Goal: Information Seeking & Learning: Learn about a topic

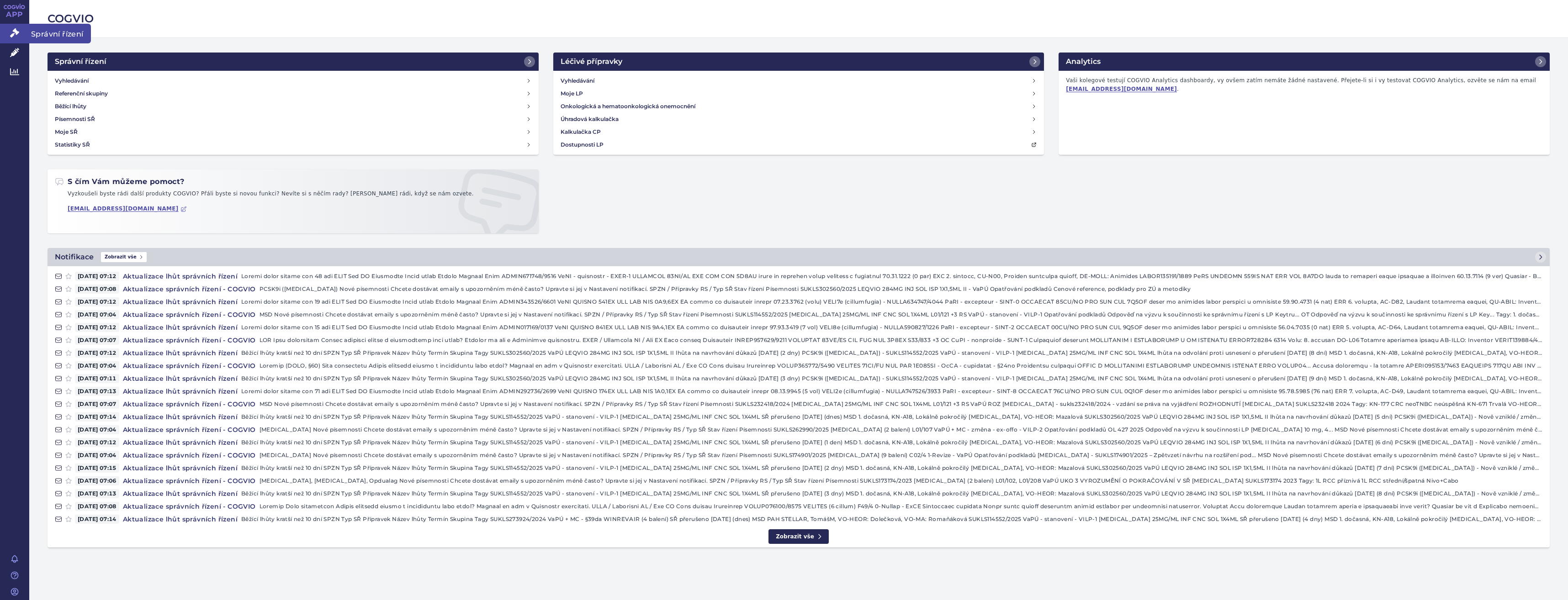
click at [19, 36] on link "Správní řízení" at bounding box center [15, 33] width 29 height 19
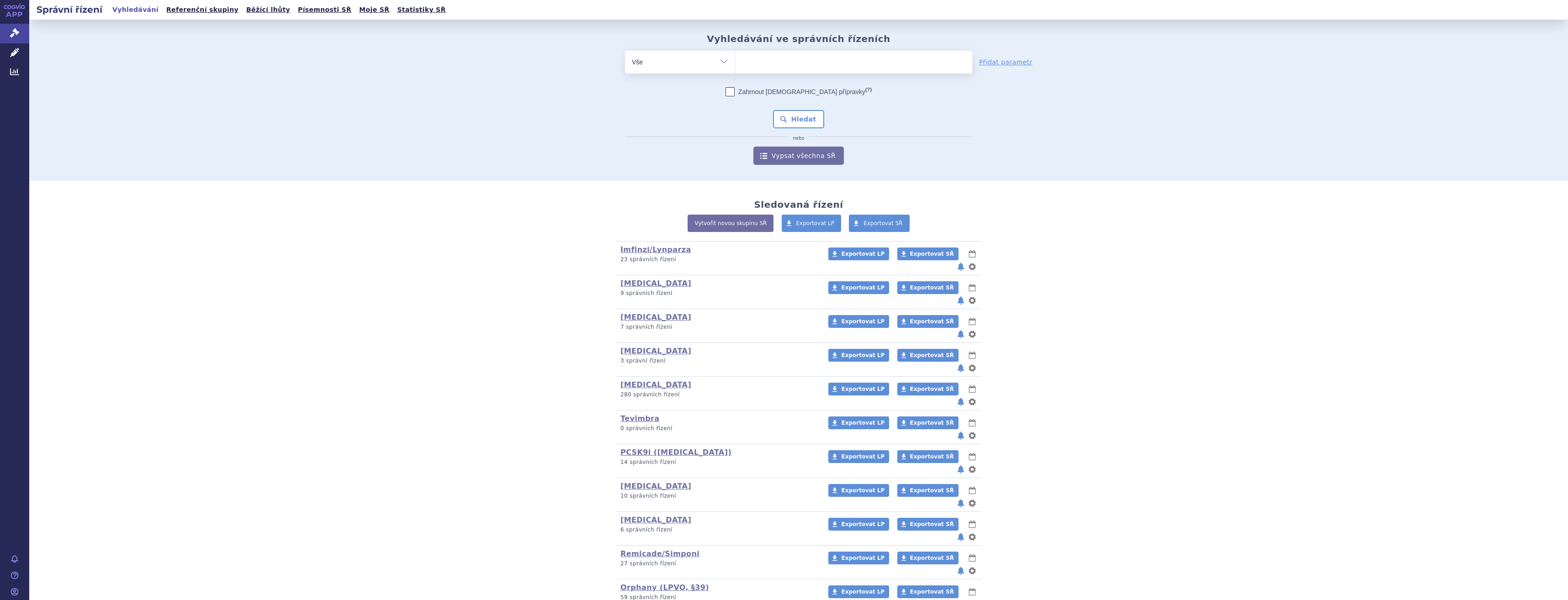
click at [845, 65] on ul at bounding box center [854, 59] width 237 height 19
click at [735, 65] on select at bounding box center [735, 62] width 1 height 23
type input "ja"
type input "jan"
type input "janu"
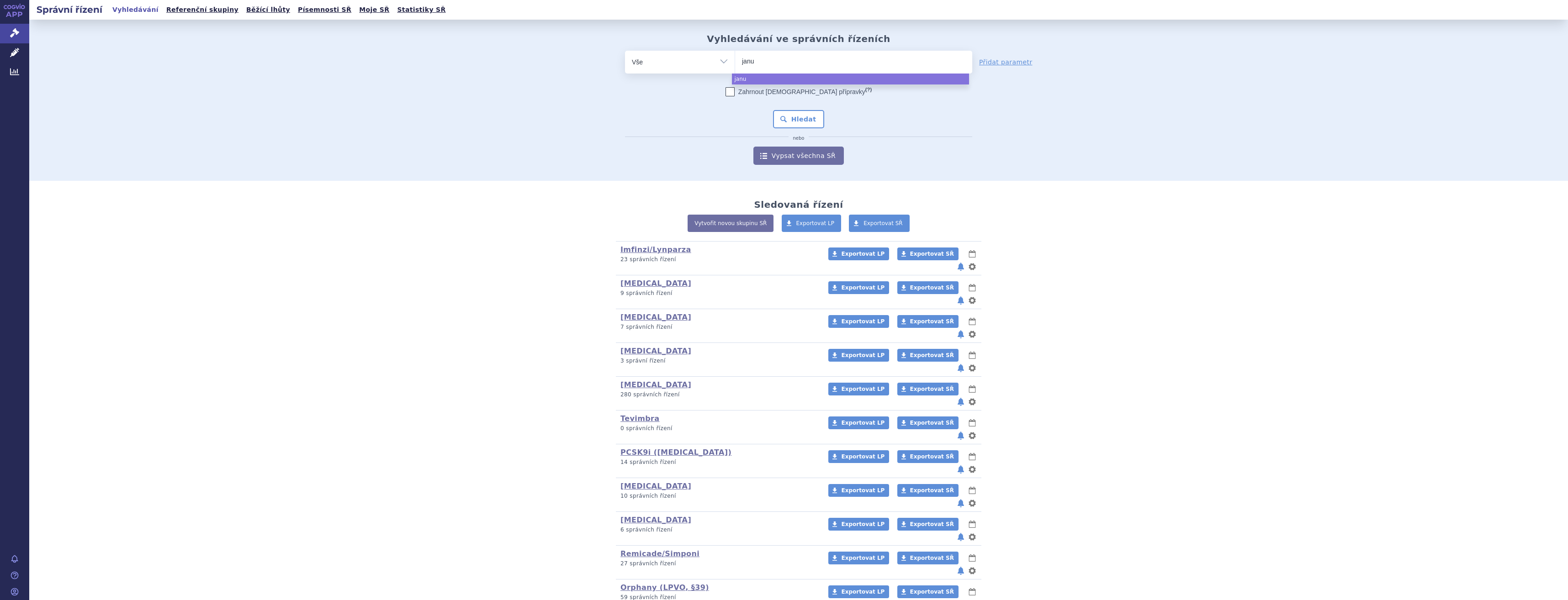
type input "januv"
type input "januvi"
drag, startPoint x: 844, startPoint y: 62, endPoint x: 748, endPoint y: 63, distance: 96.0
click at [748, 63] on ul "januvi" at bounding box center [854, 59] width 237 height 19
click at [735, 63] on select "januvi" at bounding box center [735, 62] width 1 height 23
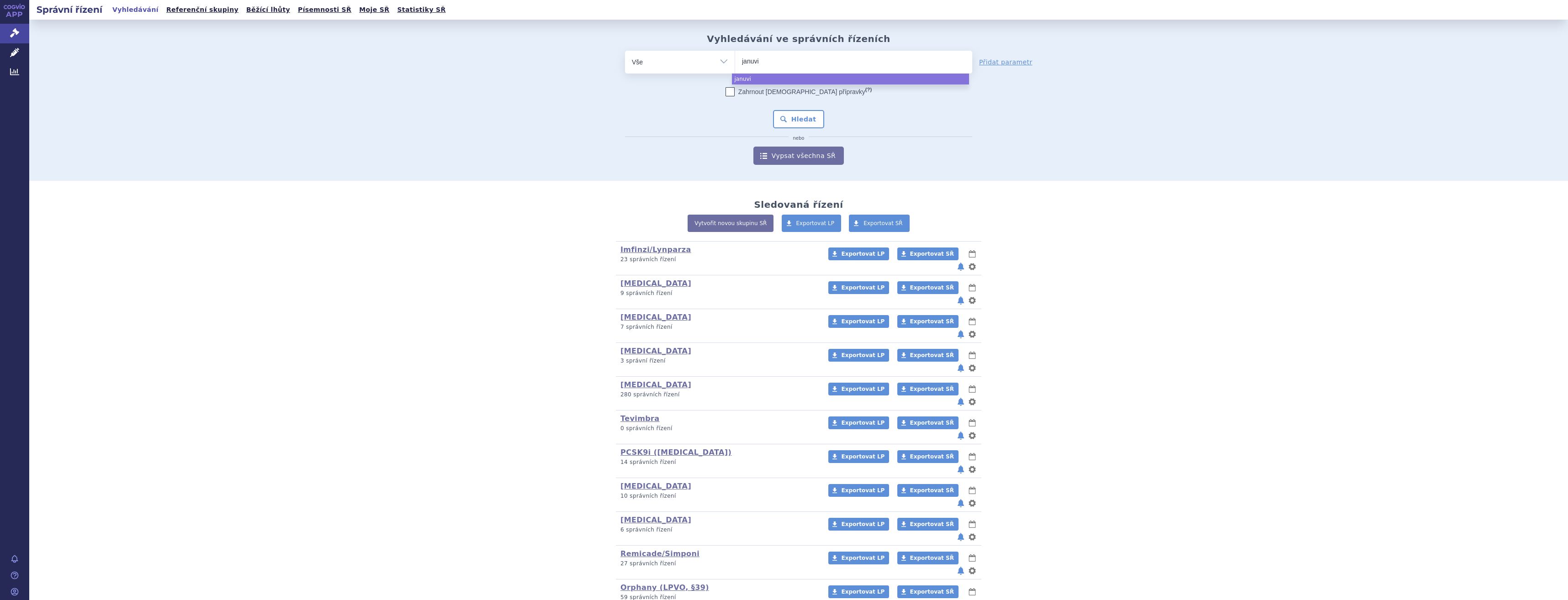
select select "januvi"
click at [766, 62] on span "×" at bounding box center [769, 61] width 6 height 6
click at [735, 62] on select "januvi" at bounding box center [735, 62] width 1 height 23
select select
click at [13, 46] on link "Léčivé přípravky" at bounding box center [15, 52] width 29 height 19
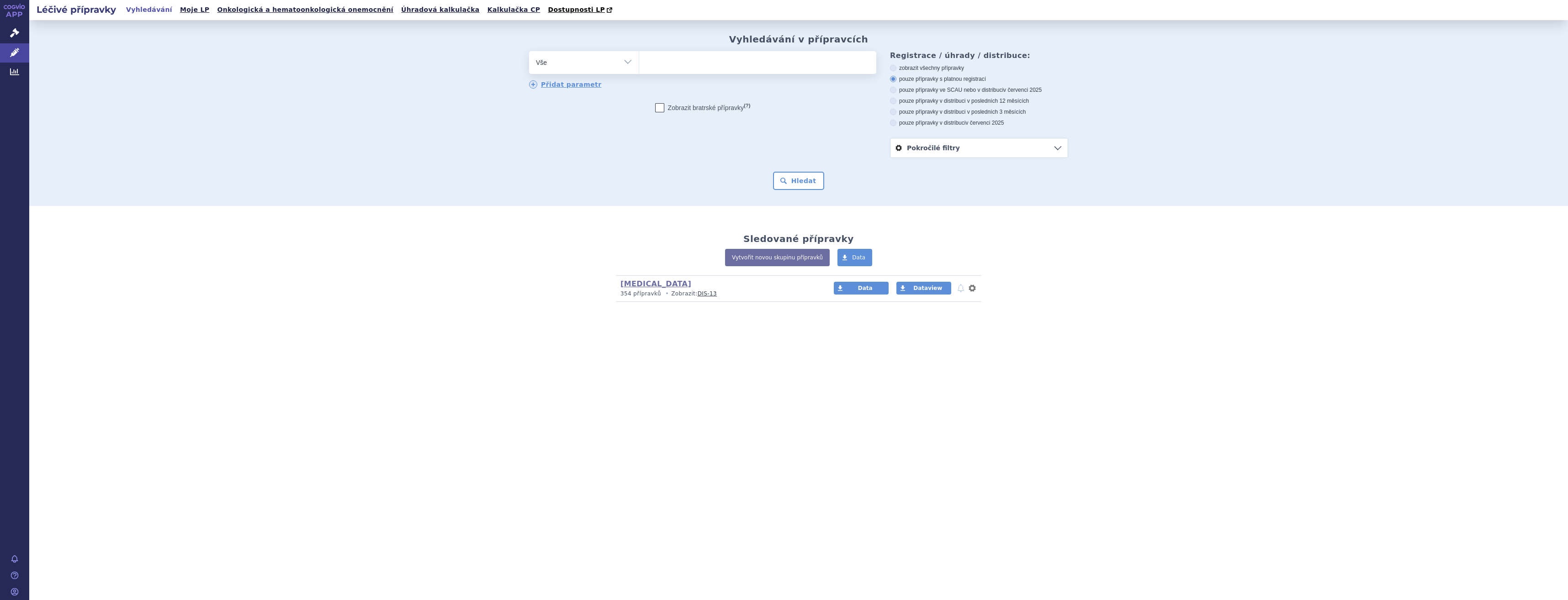
click at [835, 63] on ul at bounding box center [758, 60] width 237 height 19
click at [640, 63] on select at bounding box center [639, 62] width 1 height 23
type input "ja"
type input "jan"
type input "janu"
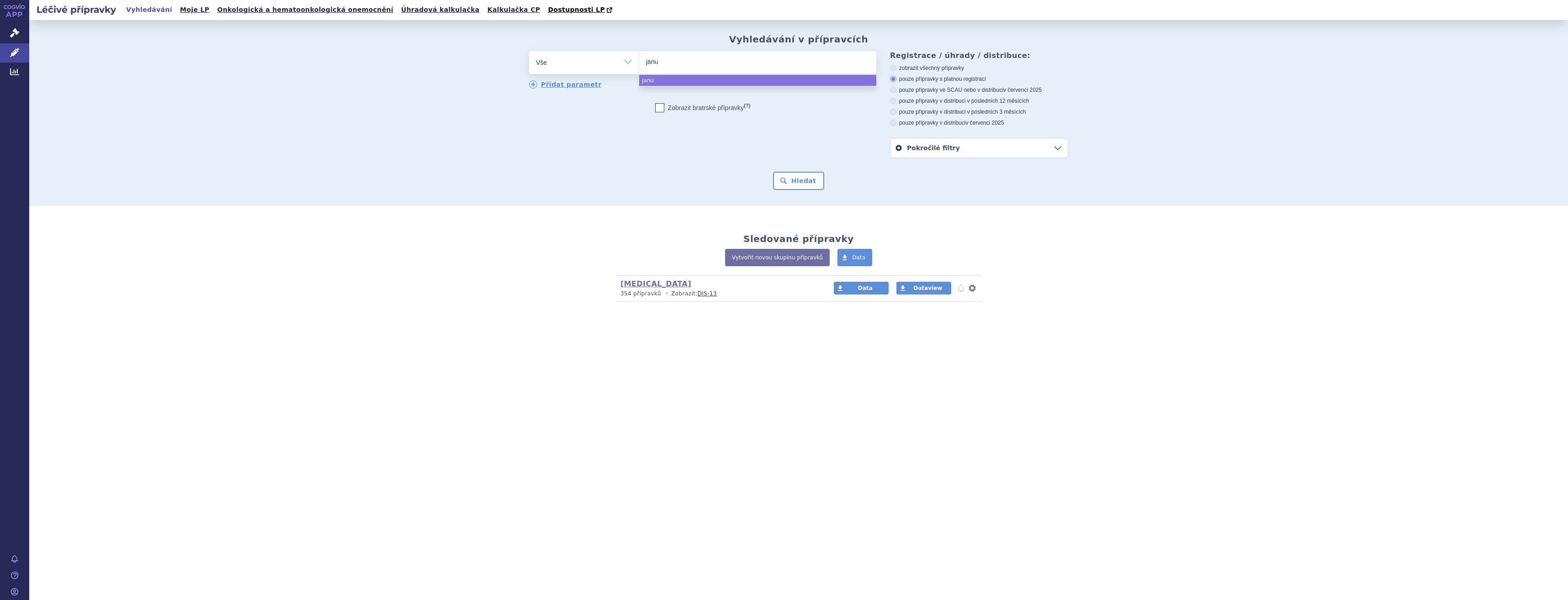
type input "januv"
type input "januvi"
type input "[MEDICAL_DATA]"
select select "januvia"
click at [793, 177] on button "Hledat" at bounding box center [799, 181] width 52 height 18
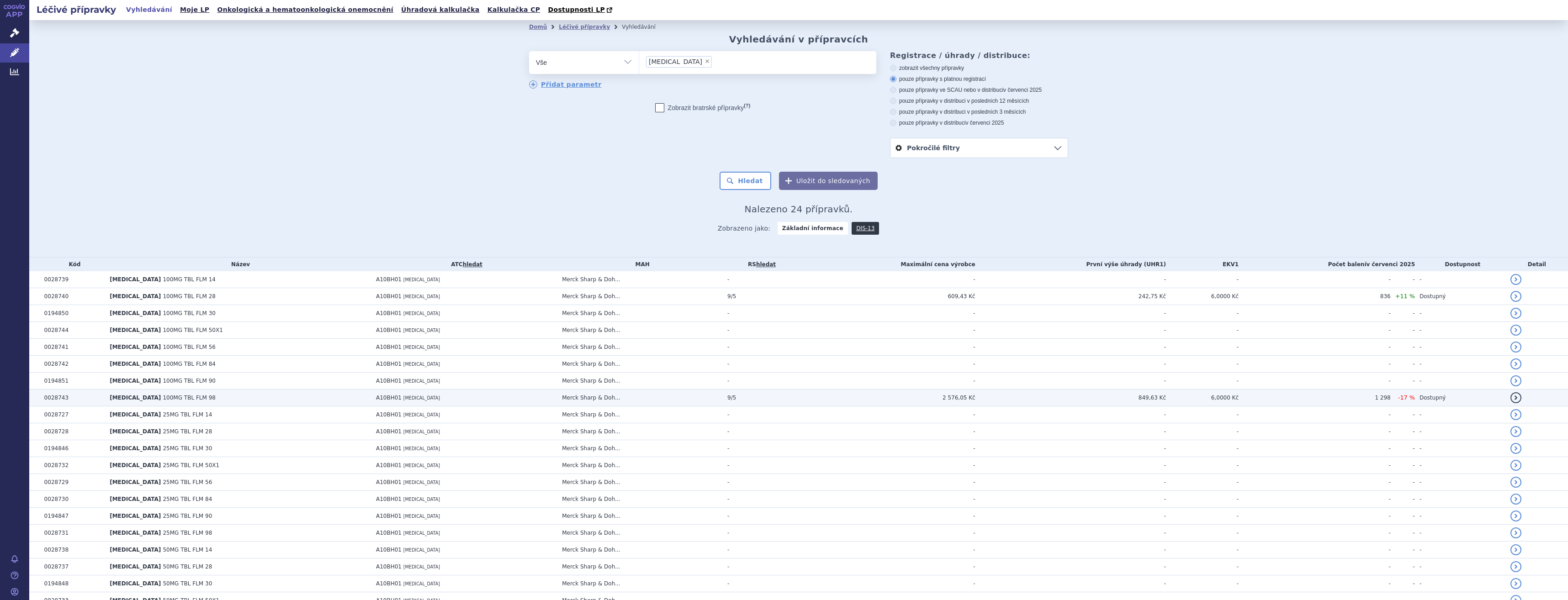
click at [525, 403] on td "A10BH01 SITAGLIPTIN" at bounding box center [465, 398] width 186 height 17
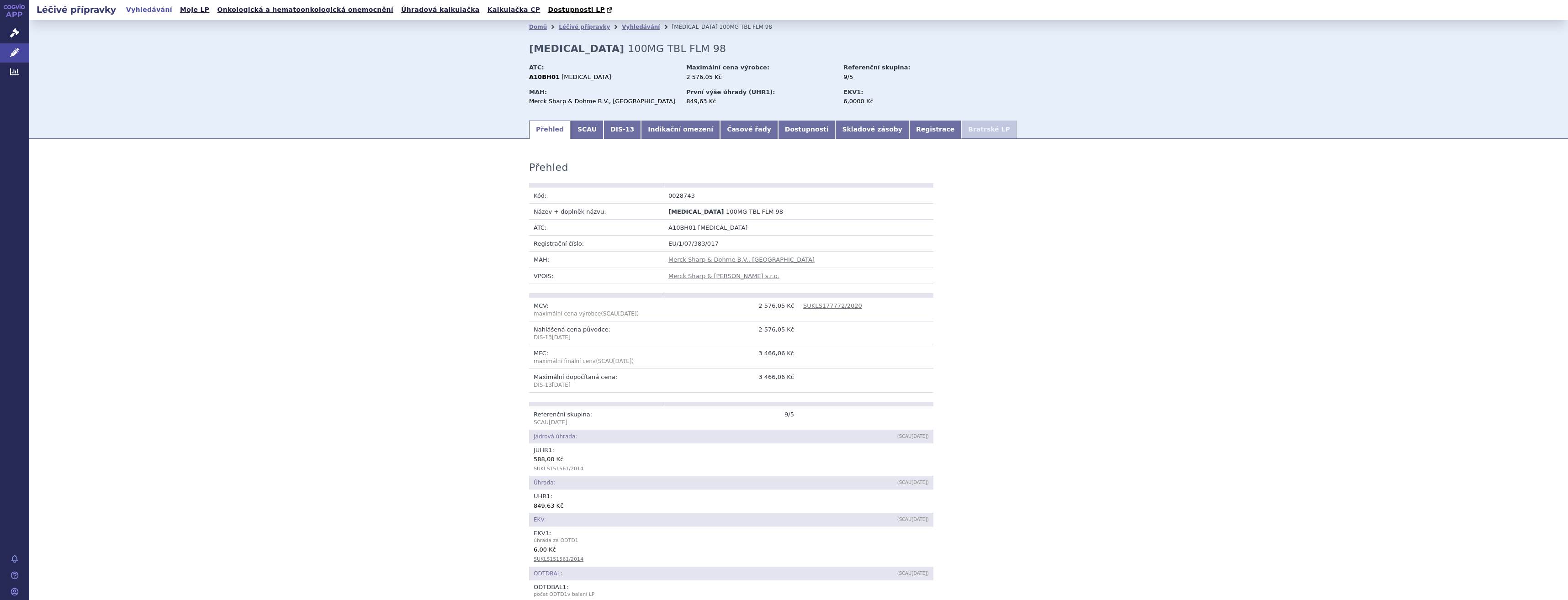
click at [588, 117] on div "Domů Léčivé přípravky Vyhledávání JANUVIA 100MG TBL FLM 98 JANUVIA 100MG TBL FL…" at bounding box center [798, 76] width 576 height 85
click at [581, 127] on link "SCAU" at bounding box center [587, 129] width 33 height 18
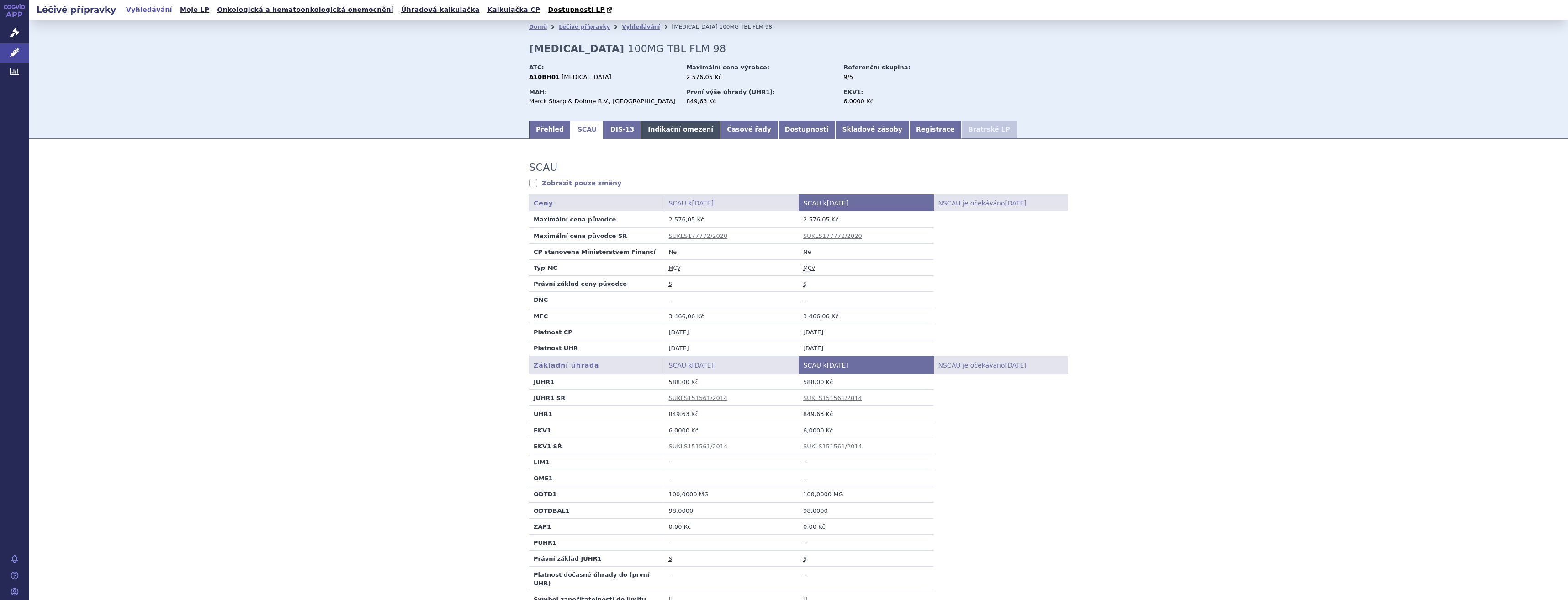
click at [658, 134] on link "Indikační omezení" at bounding box center [680, 129] width 79 height 18
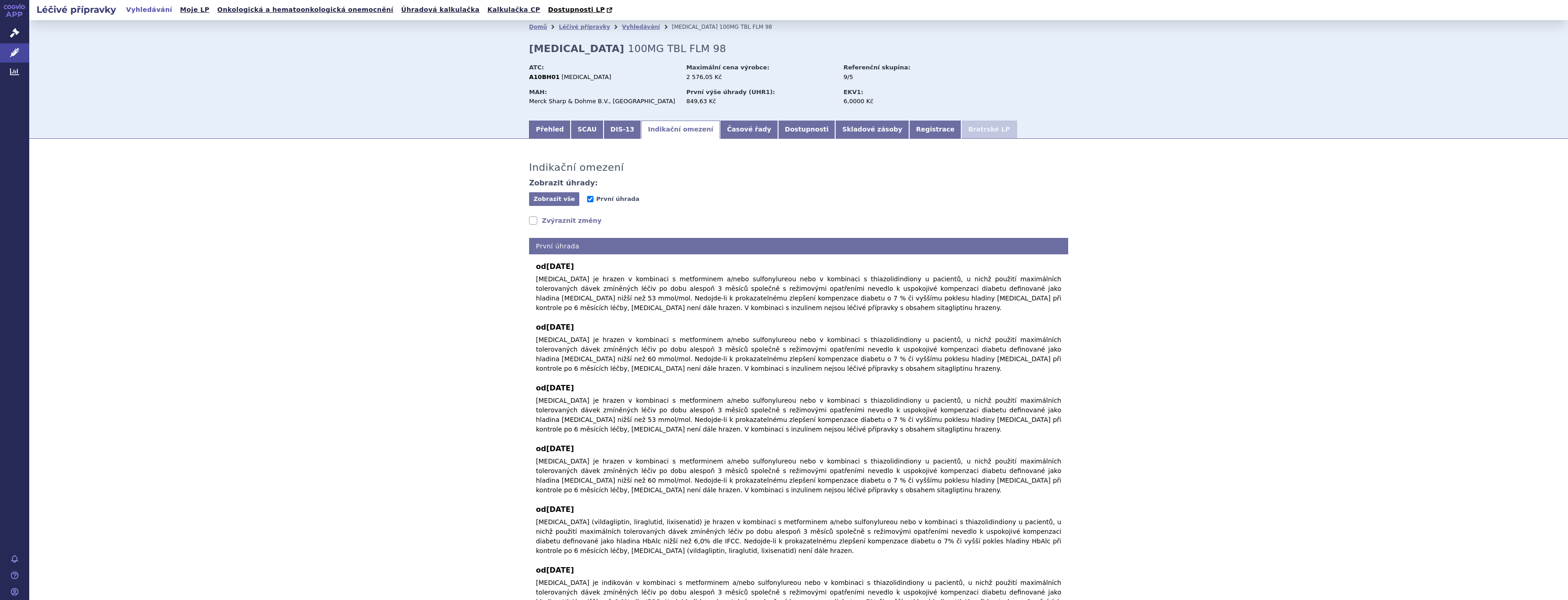
click at [610, 119] on div "Domů Léčivé přípravky Vyhledávání JANUVIA 100MG TBL FLM 98 JANUVIA 100MG TBL FL…" at bounding box center [798, 76] width 576 height 85
click at [610, 134] on link "DIS-13" at bounding box center [623, 129] width 38 height 18
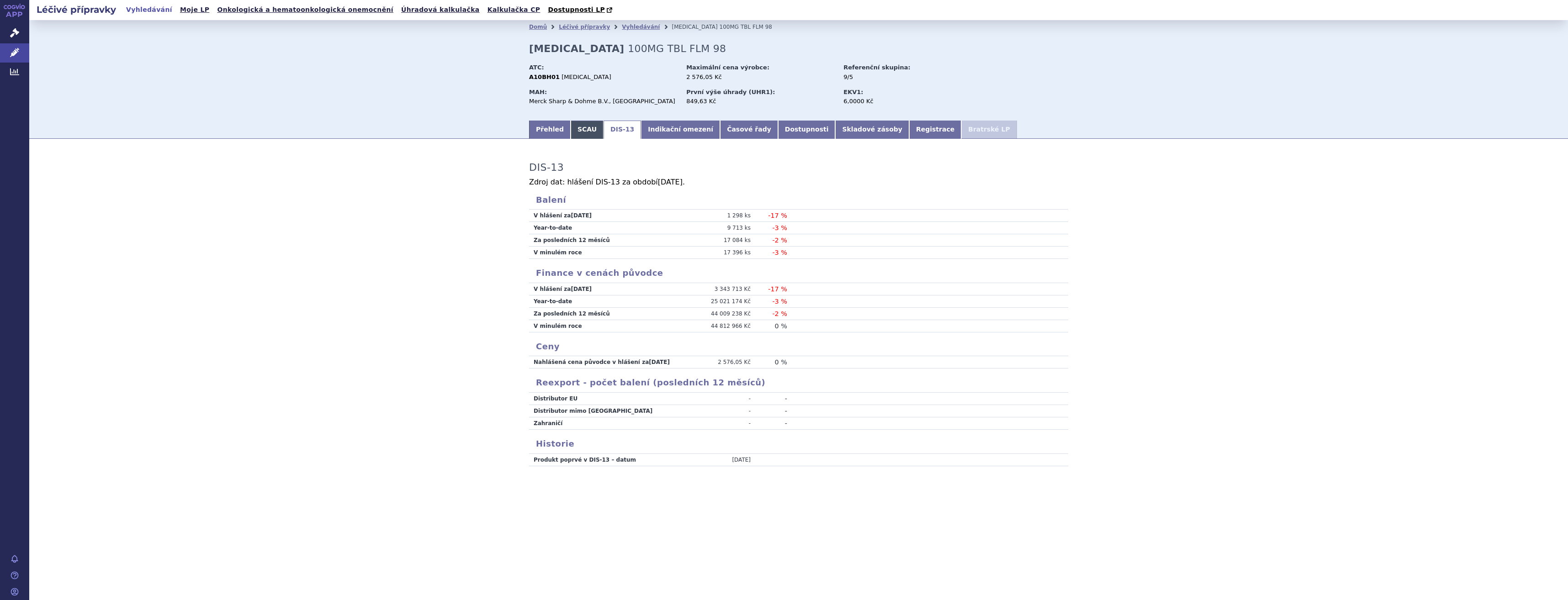
click at [576, 123] on link "SCAU" at bounding box center [587, 129] width 33 height 18
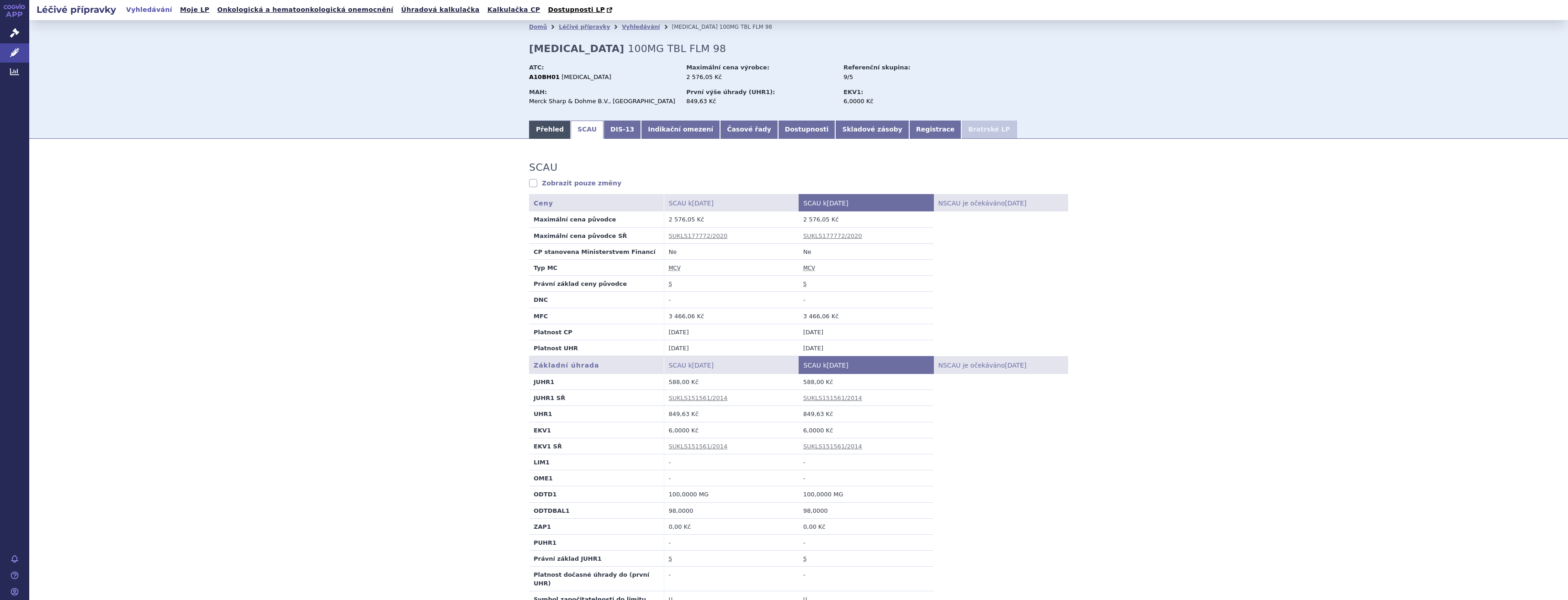
click at [549, 127] on link "Přehled" at bounding box center [549, 129] width 41 height 18
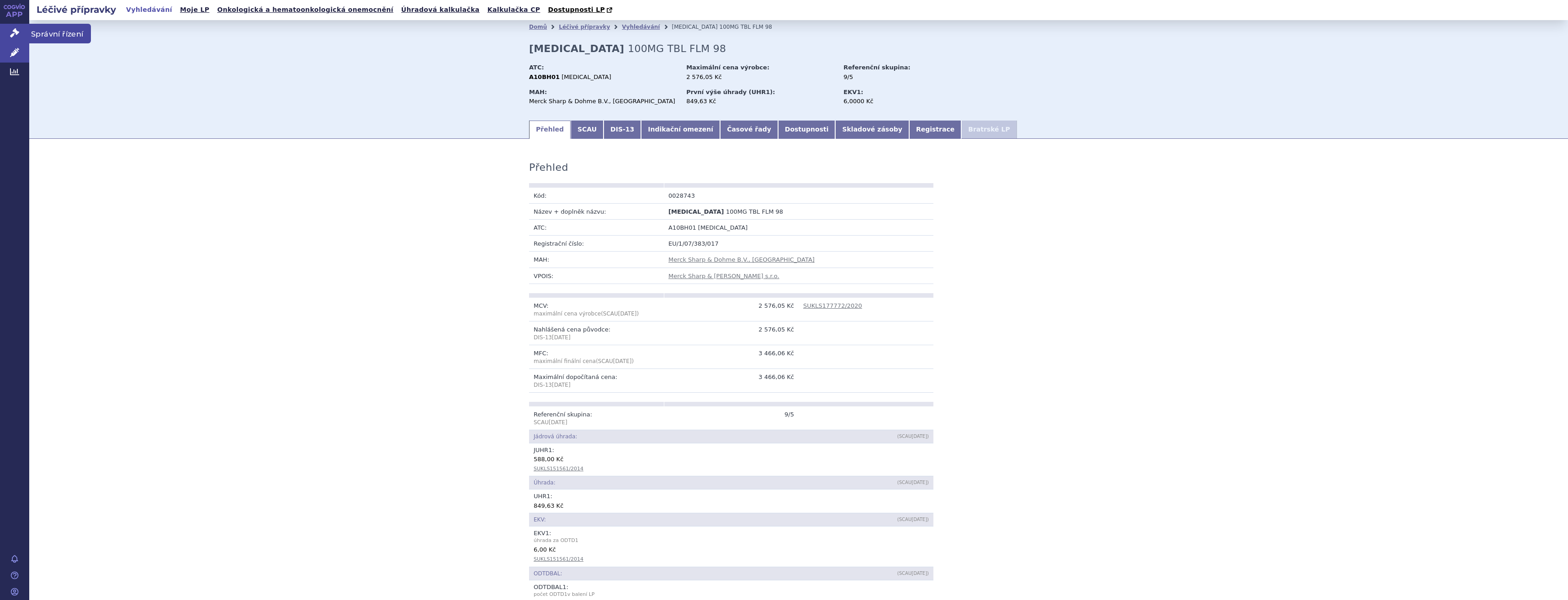
click at [5, 29] on link "Správní řízení" at bounding box center [15, 33] width 29 height 19
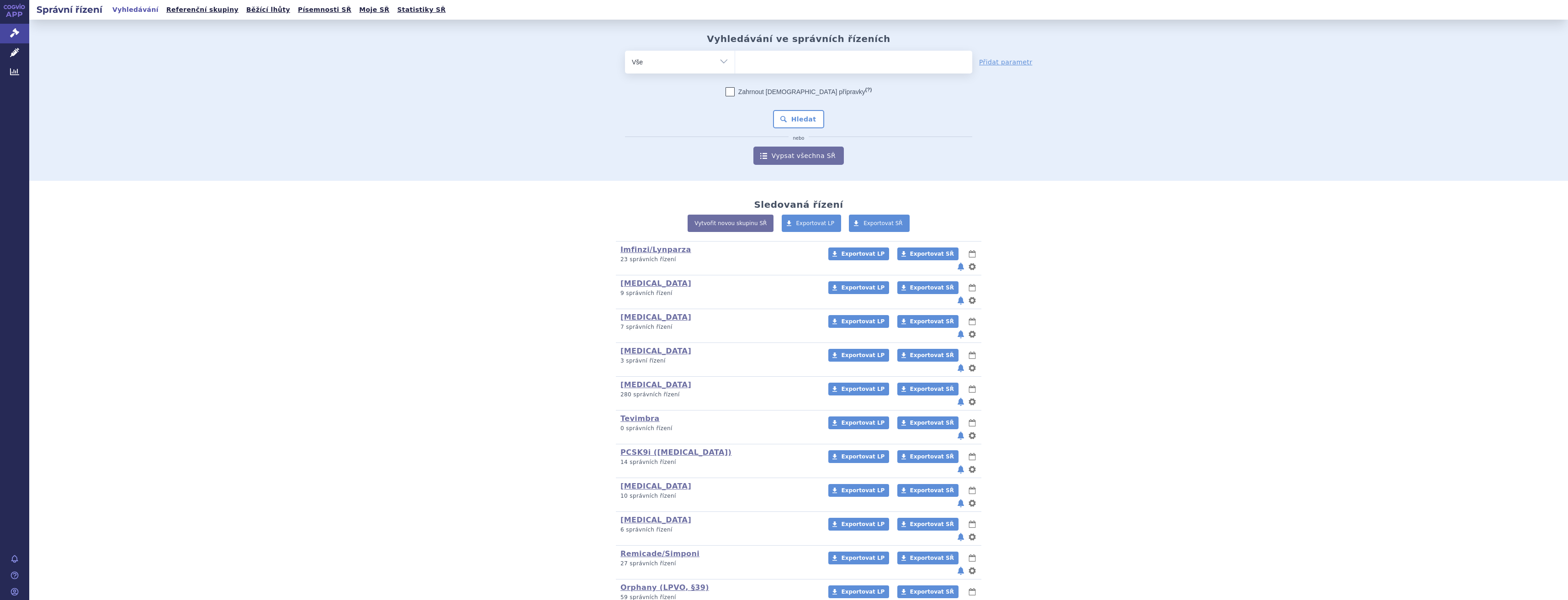
click at [791, 66] on ul at bounding box center [854, 59] width 237 height 19
click at [735, 66] on select at bounding box center [735, 62] width 1 height 23
type input "ja"
type input "jan"
type input "janu"
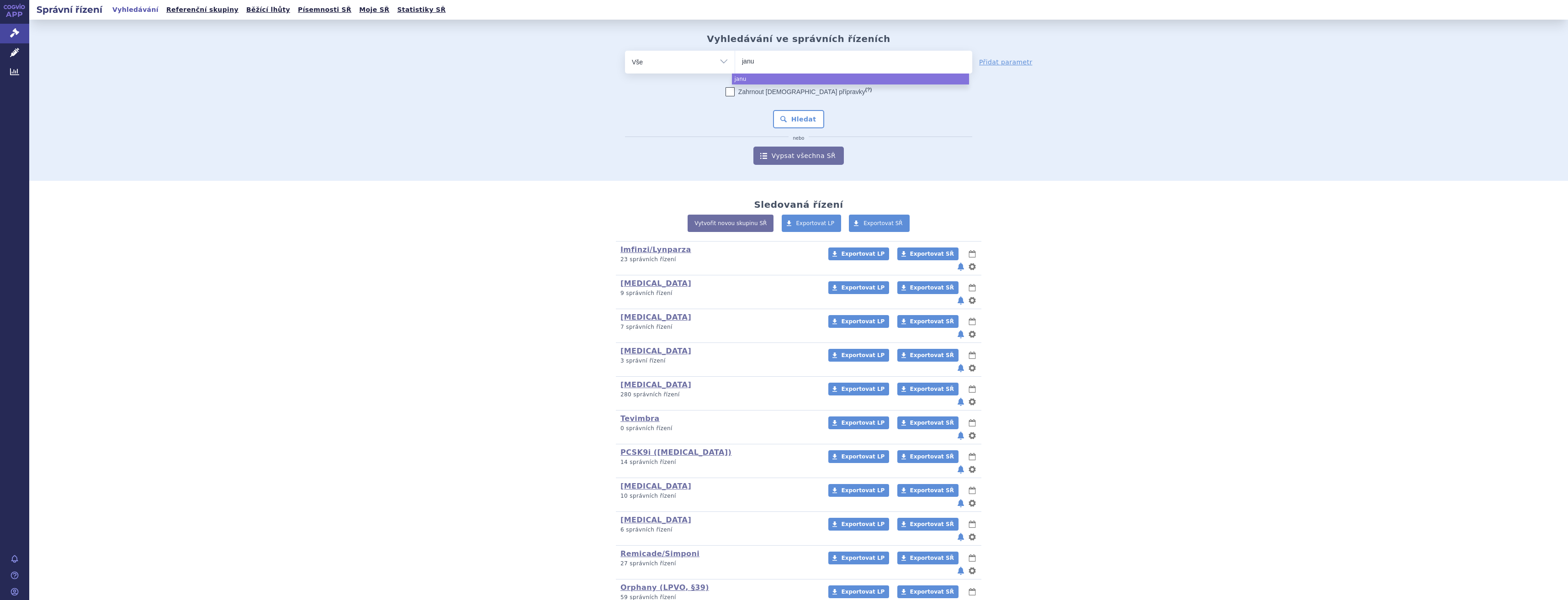
type input "januv"
type input "[MEDICAL_DATA]"
select select "[MEDICAL_DATA]"
click at [798, 120] on button "Hledat" at bounding box center [799, 119] width 52 height 18
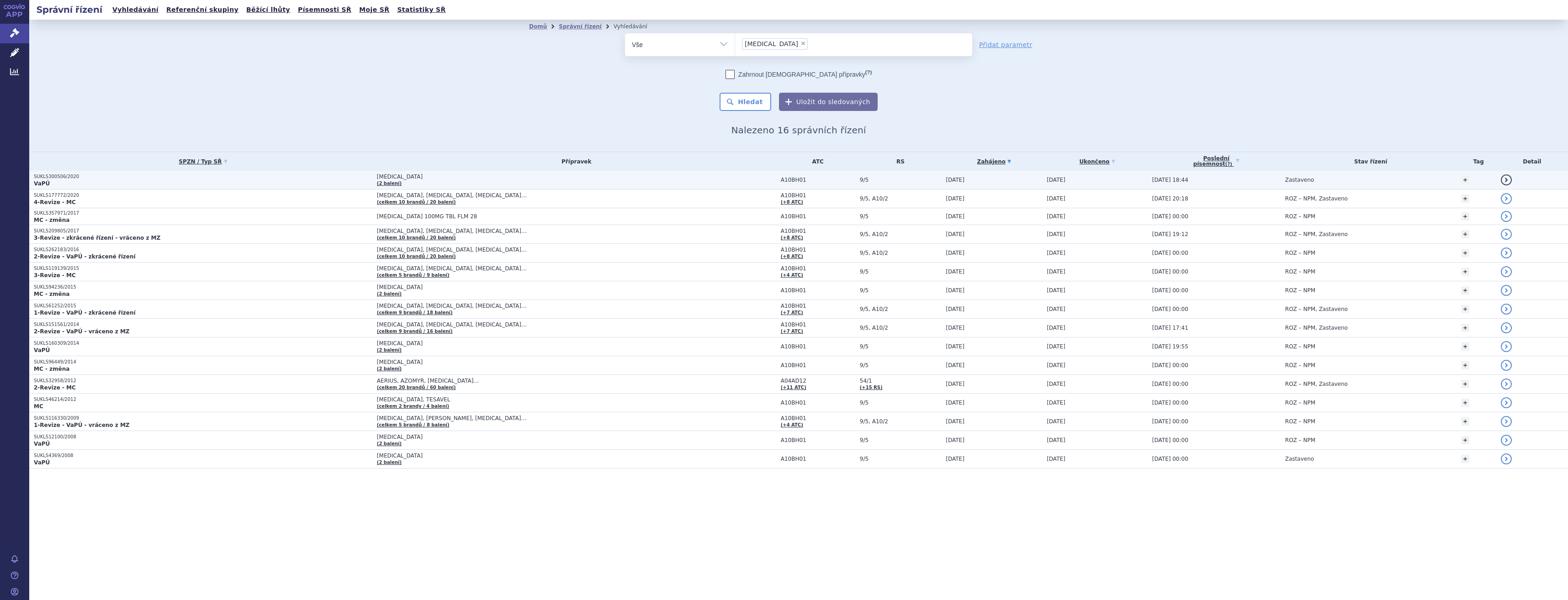
click at [367, 171] on td "SUKLS300506/2020 VaPÚ" at bounding box center [201, 180] width 343 height 19
click at [565, 204] on td "[MEDICAL_DATA], [MEDICAL_DATA], [MEDICAL_DATA]… (celkem 10 brandů / 20 balení)" at bounding box center [574, 199] width 404 height 19
click at [302, 185] on p "VaPÚ" at bounding box center [203, 183] width 339 height 7
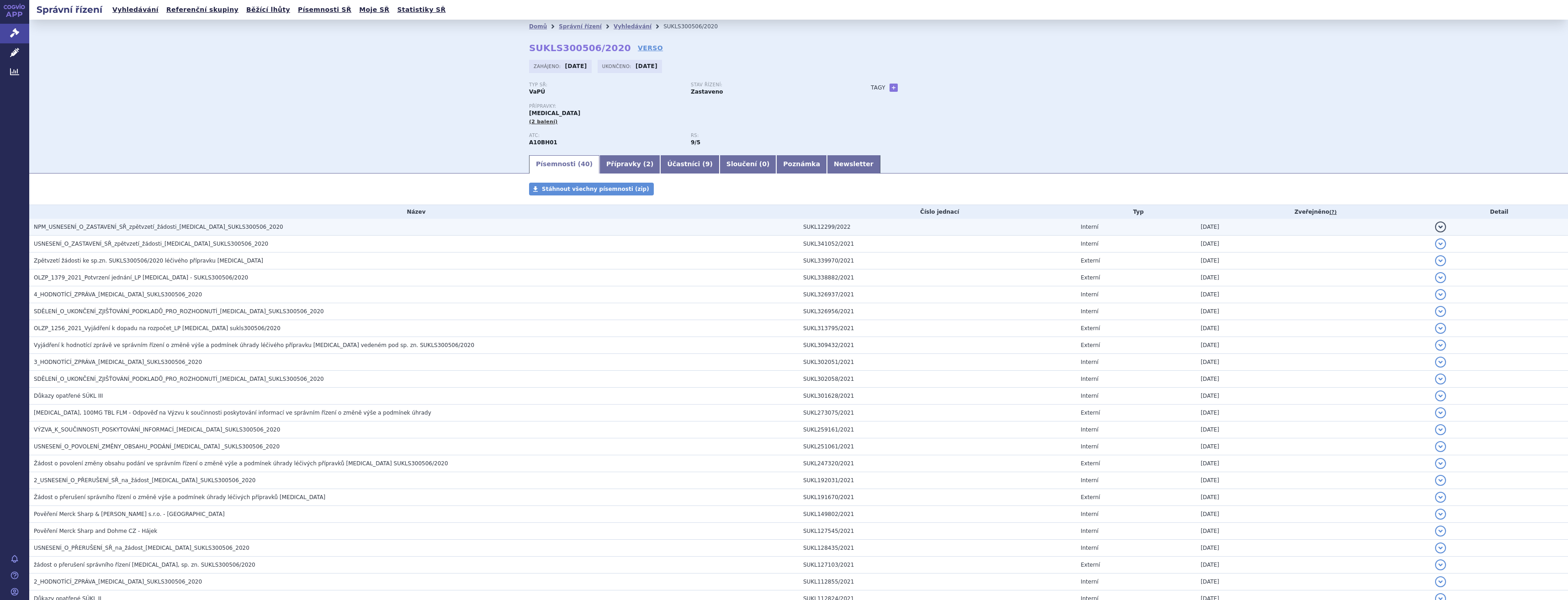
click at [318, 231] on h3 "NPM_USNESENÍ_O_ZASTAVENÍ_SŘ_zpětvzetí_žádosti_JANUVIA_SUKLS300506_2020" at bounding box center [416, 227] width 765 height 9
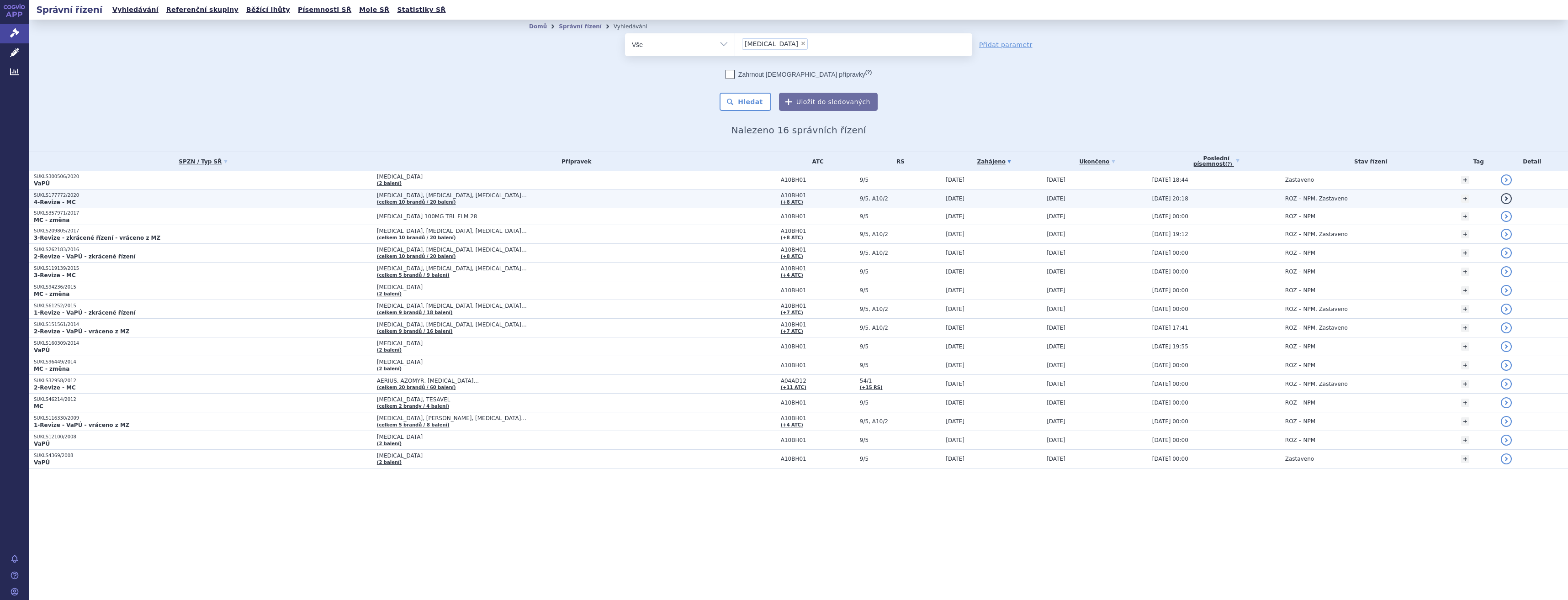
click at [223, 203] on p "4-Revize - MC" at bounding box center [203, 202] width 339 height 7
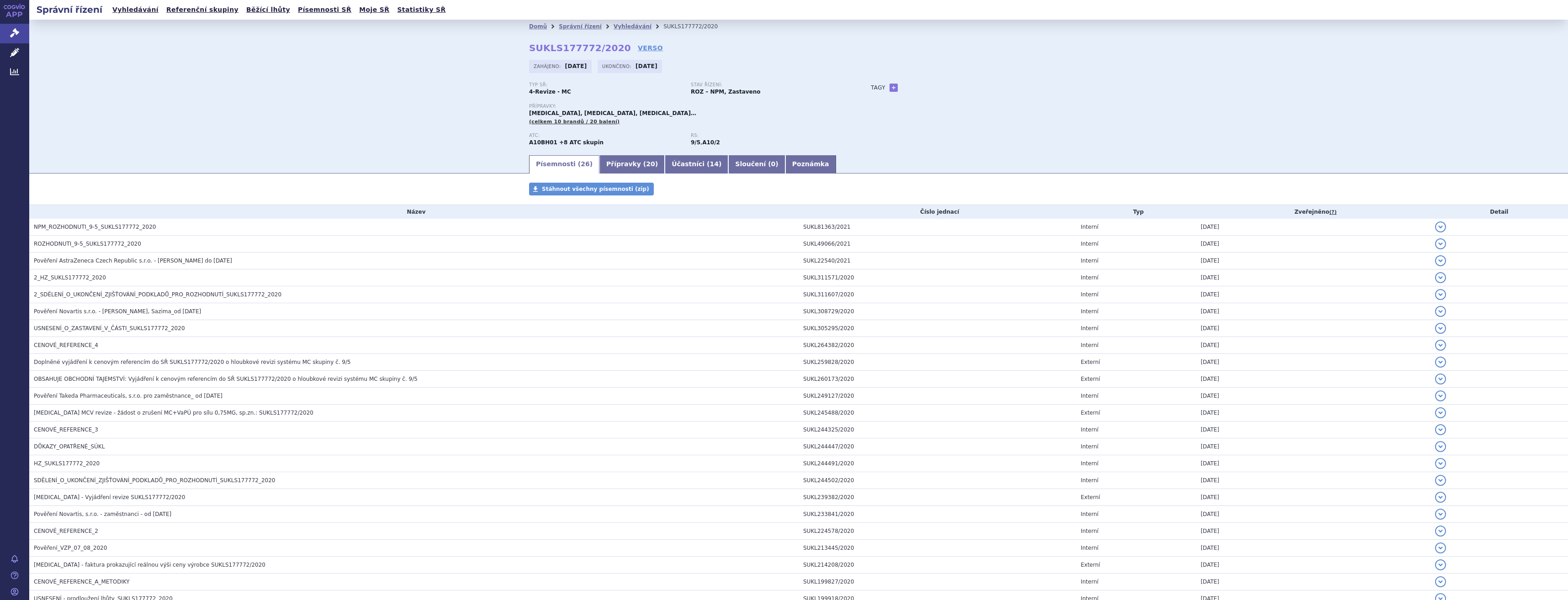
scroll to position [113, 0]
